Goal: Task Accomplishment & Management: Manage account settings

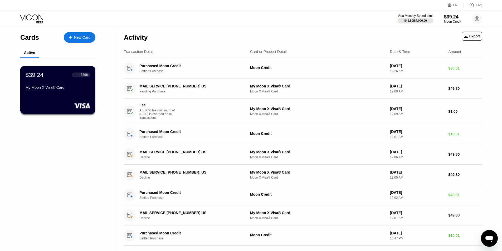
click at [70, 89] on div "My Moon X Visa® Card" at bounding box center [58, 87] width 65 height 4
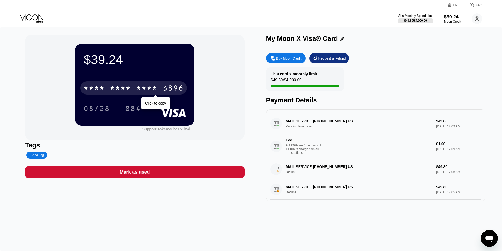
click at [95, 93] on div "* * * *" at bounding box center [94, 89] width 21 height 8
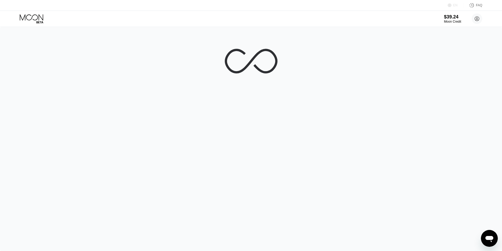
click at [453, 3] on div "EN" at bounding box center [450, 5] width 5 height 5
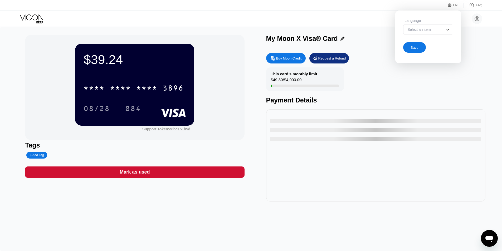
click at [453, 3] on div "EN" at bounding box center [450, 5] width 5 height 5
